Goal: Find specific page/section: Find specific page/section

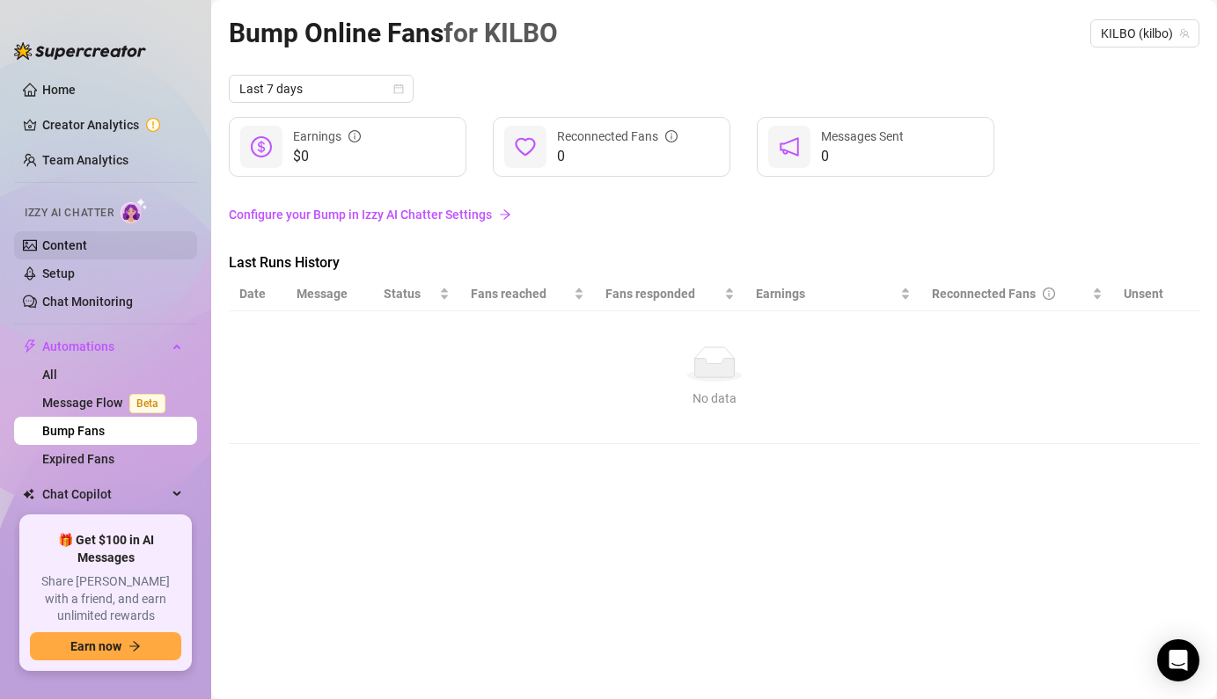
click at [87, 243] on link "Content" at bounding box center [64, 245] width 45 height 14
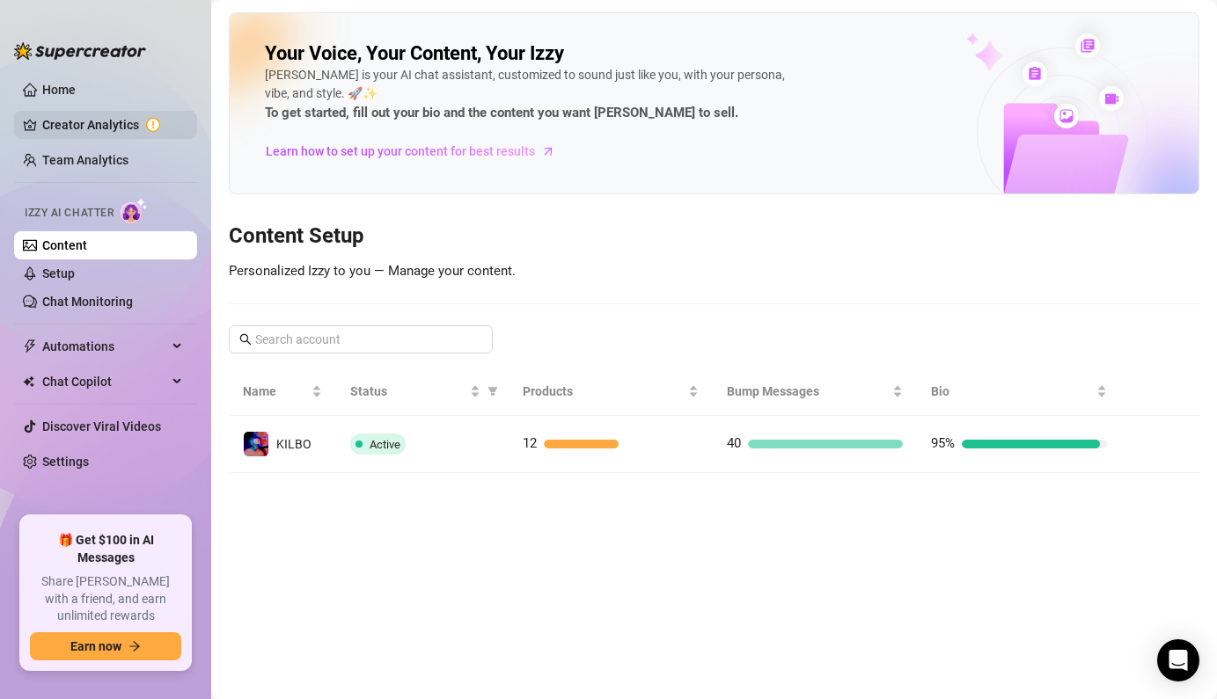
click at [121, 125] on link "Creator Analytics" at bounding box center [112, 125] width 141 height 28
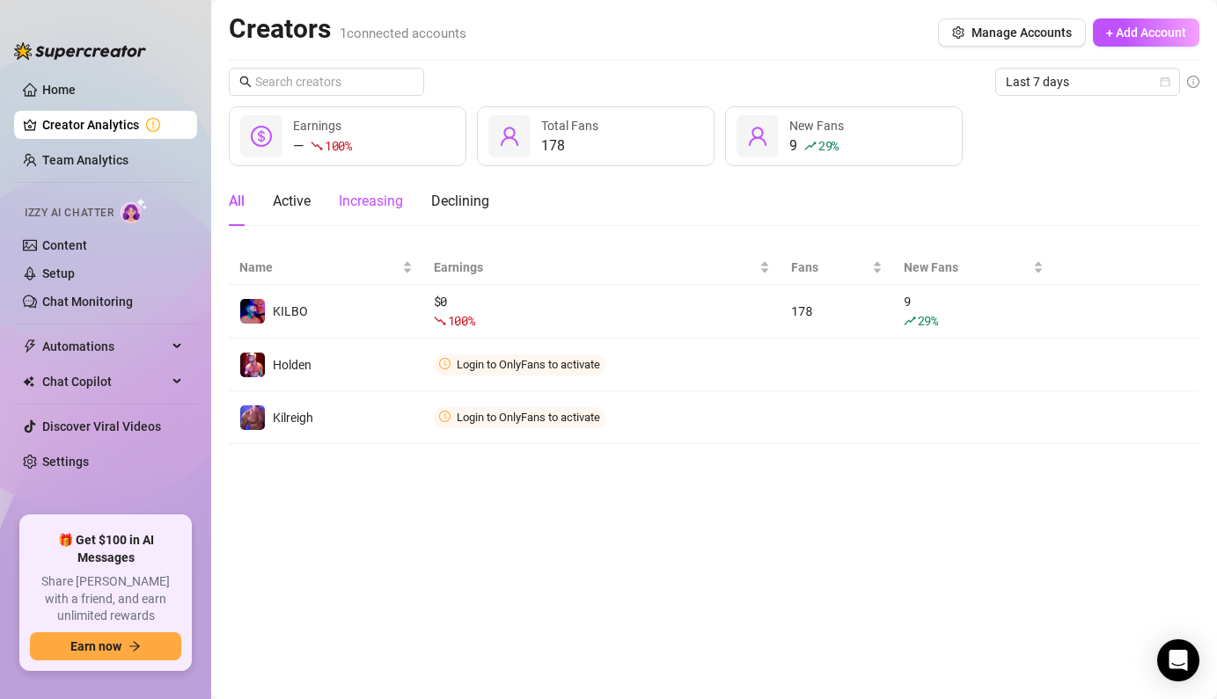
click at [368, 198] on div "Increasing" at bounding box center [371, 201] width 64 height 21
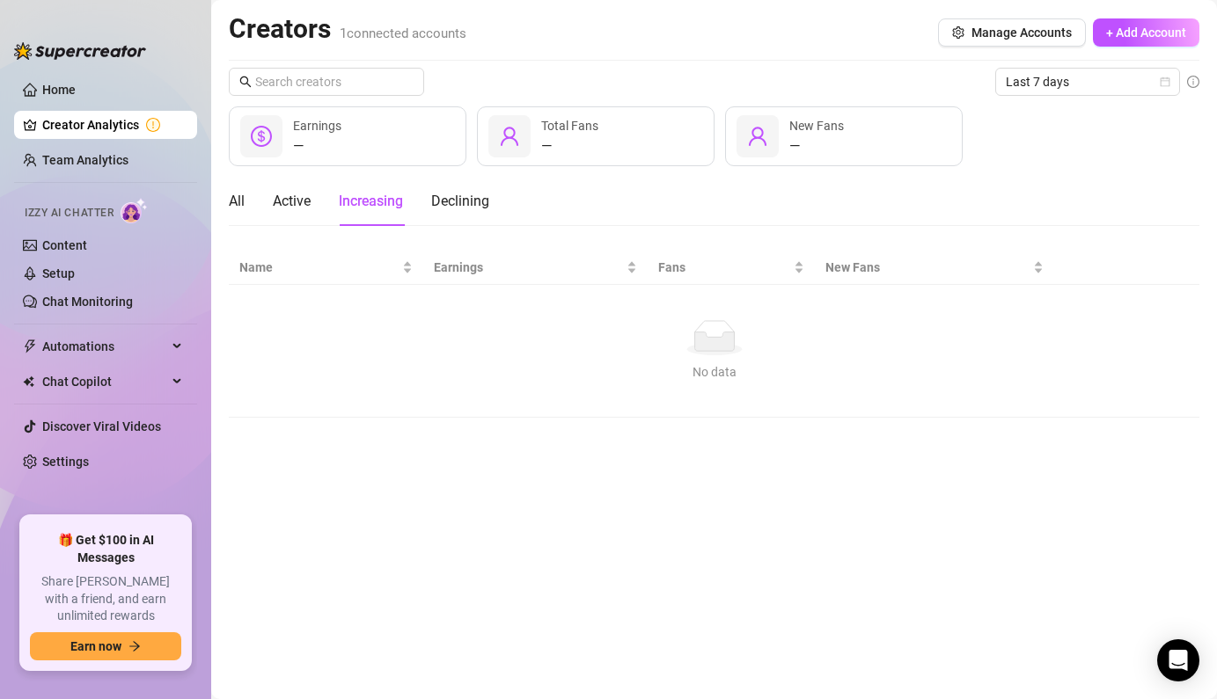
click at [269, 205] on div "All Active Increasing Declining" at bounding box center [359, 201] width 260 height 49
click at [234, 203] on div "All" at bounding box center [237, 201] width 16 height 21
